Goal: Find specific page/section: Locate a particular part of the current website

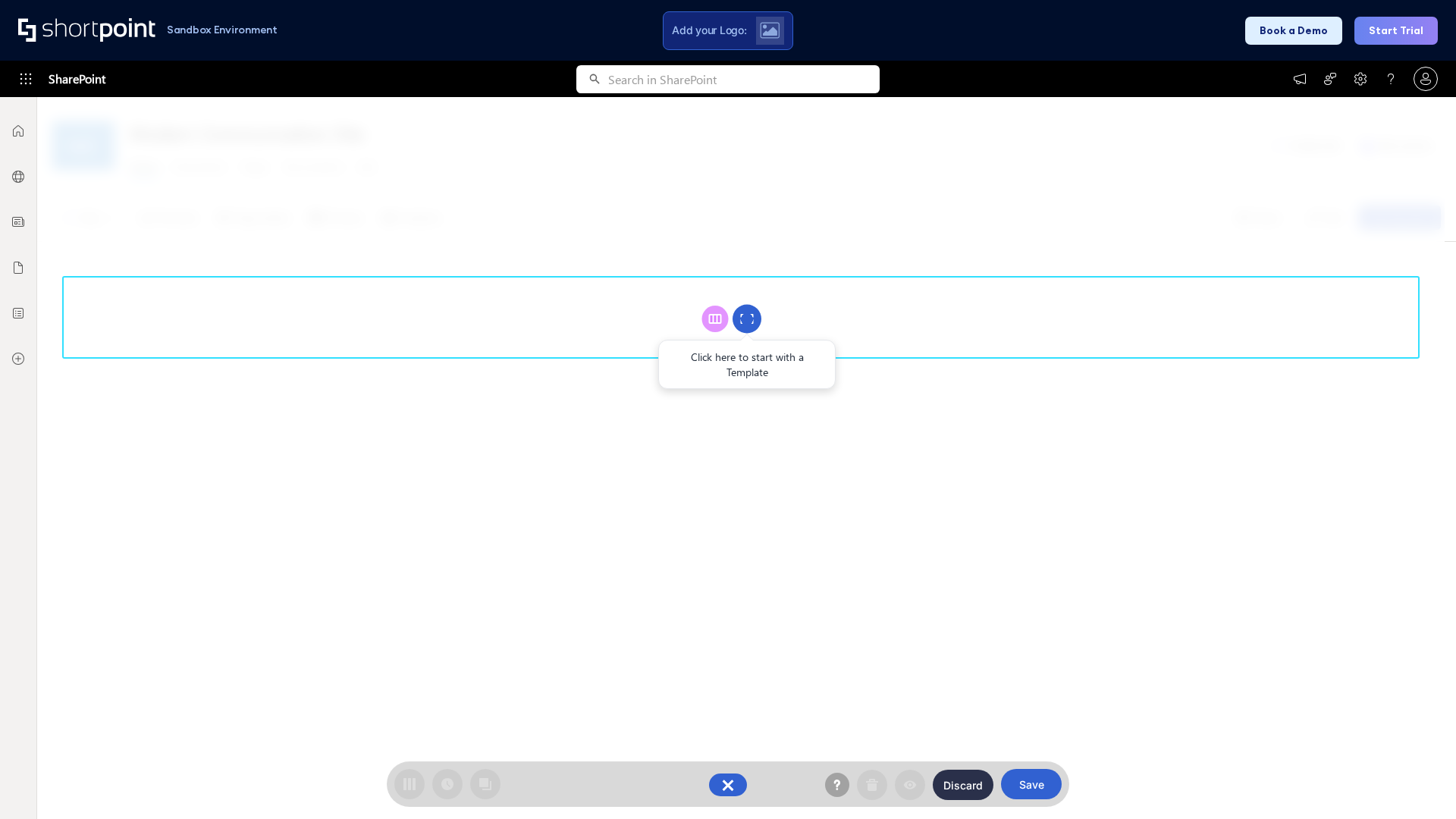
click at [747, 319] on circle at bounding box center [747, 320] width 29 height 29
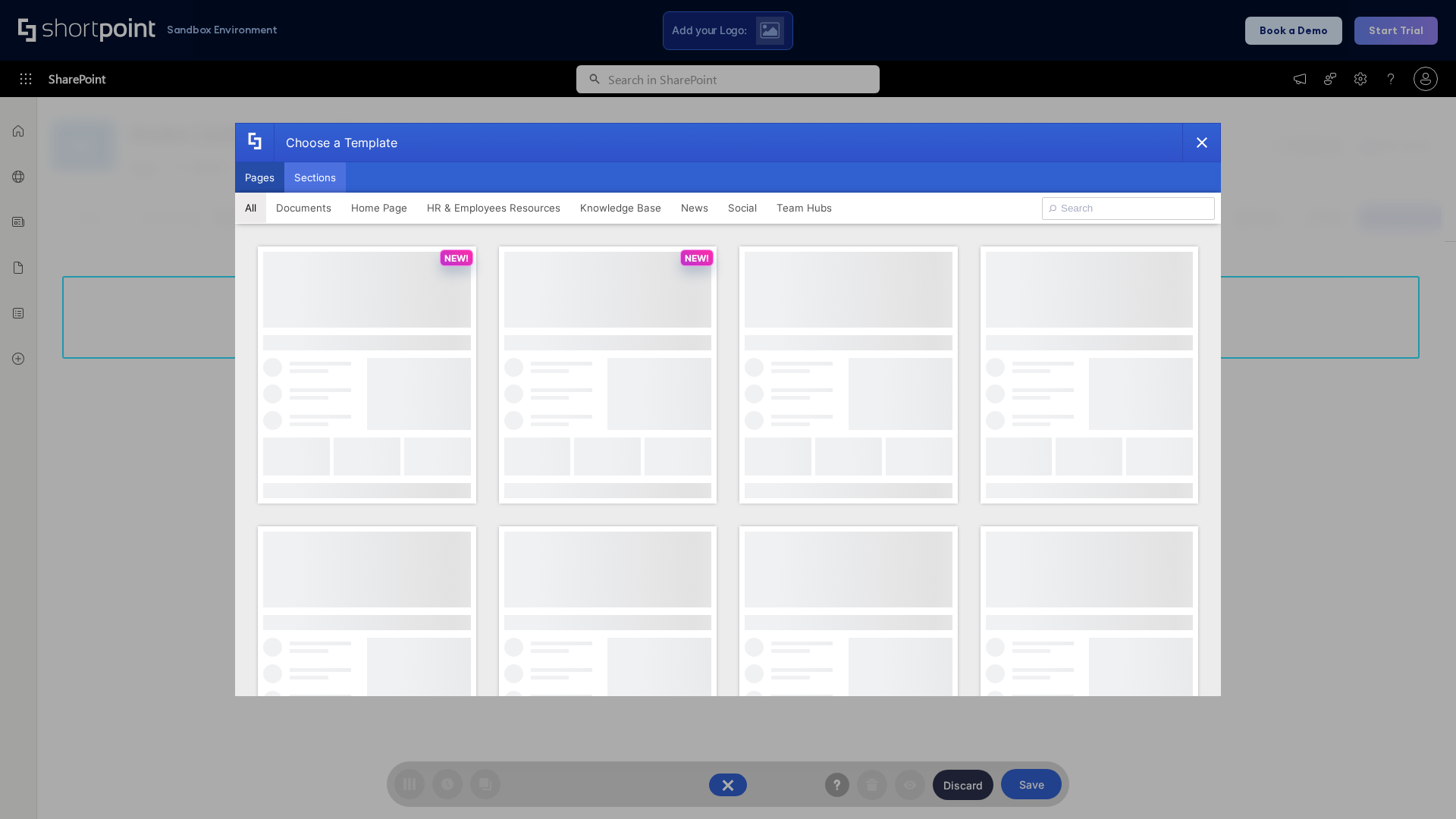
click at [315, 177] on button "Sections" at bounding box center [315, 177] width 62 height 30
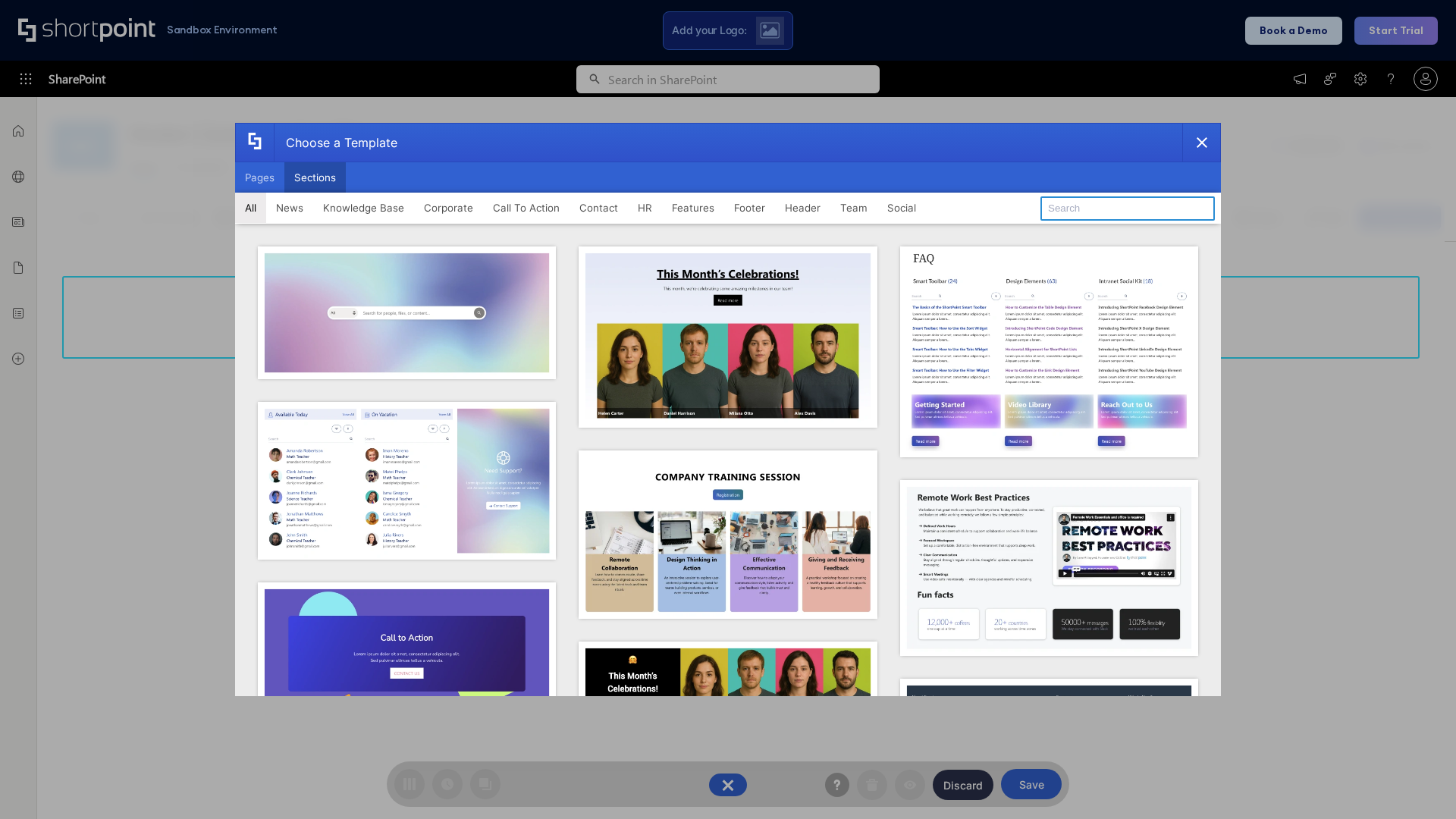
type input "HR Hub 2"
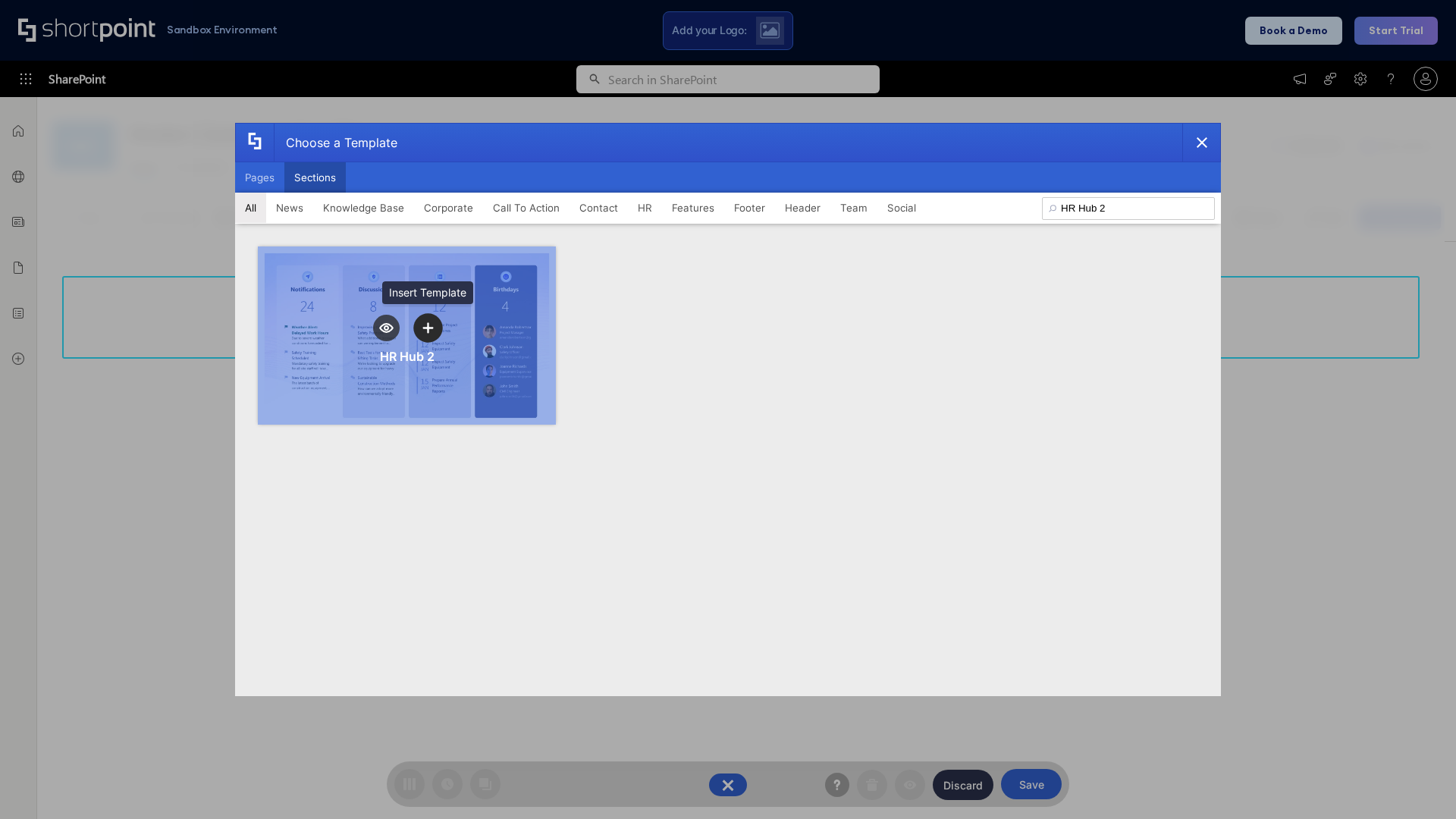
click at [428, 328] on icon "template selector" at bounding box center [428, 328] width 11 height 11
